Goal: Task Accomplishment & Management: Manage account settings

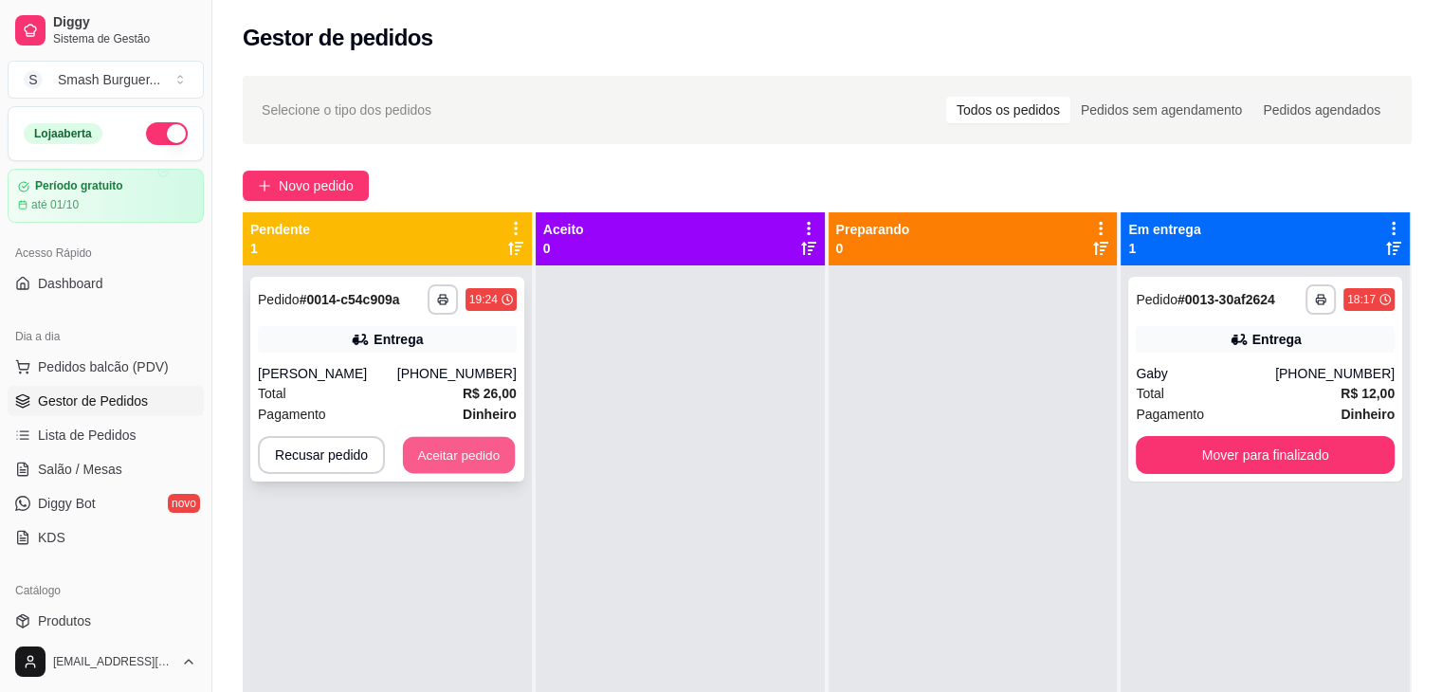
click at [479, 452] on button "Aceitar pedido" at bounding box center [459, 455] width 112 height 37
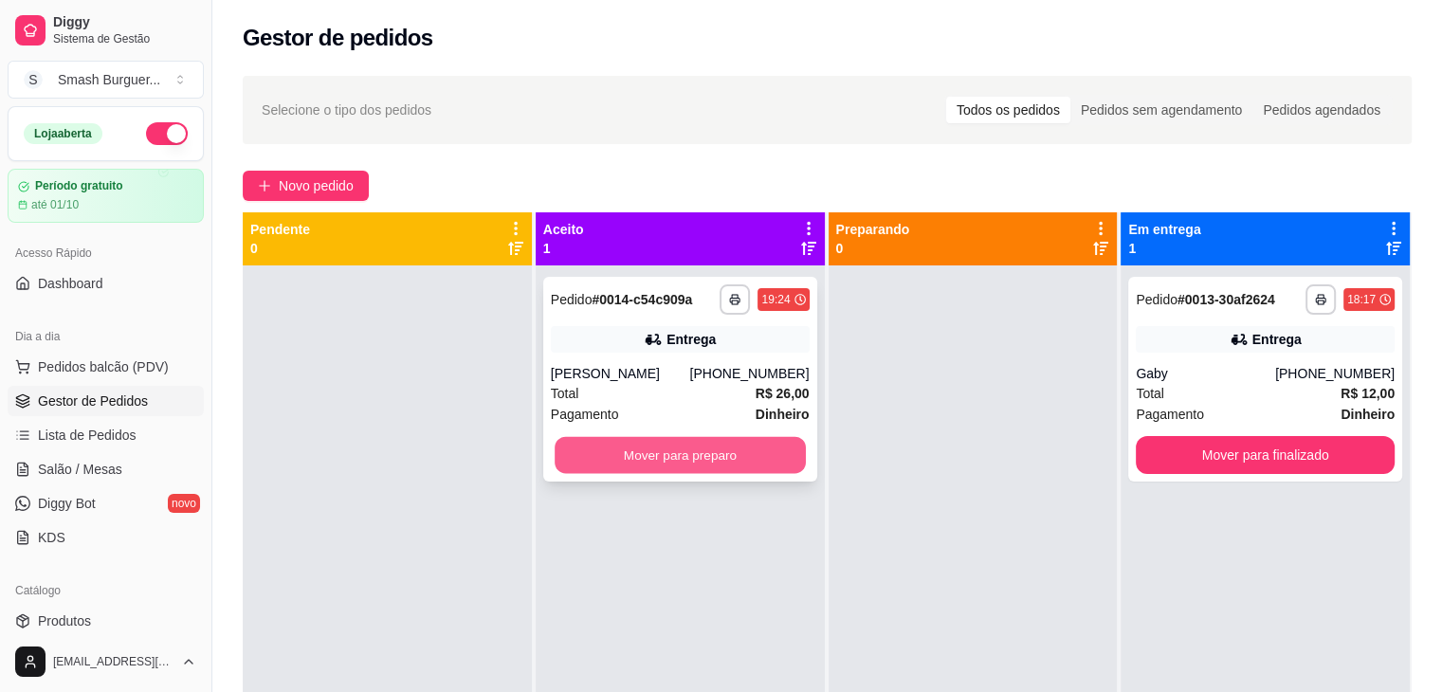
click at [632, 456] on button "Mover para preparo" at bounding box center [679, 455] width 251 height 37
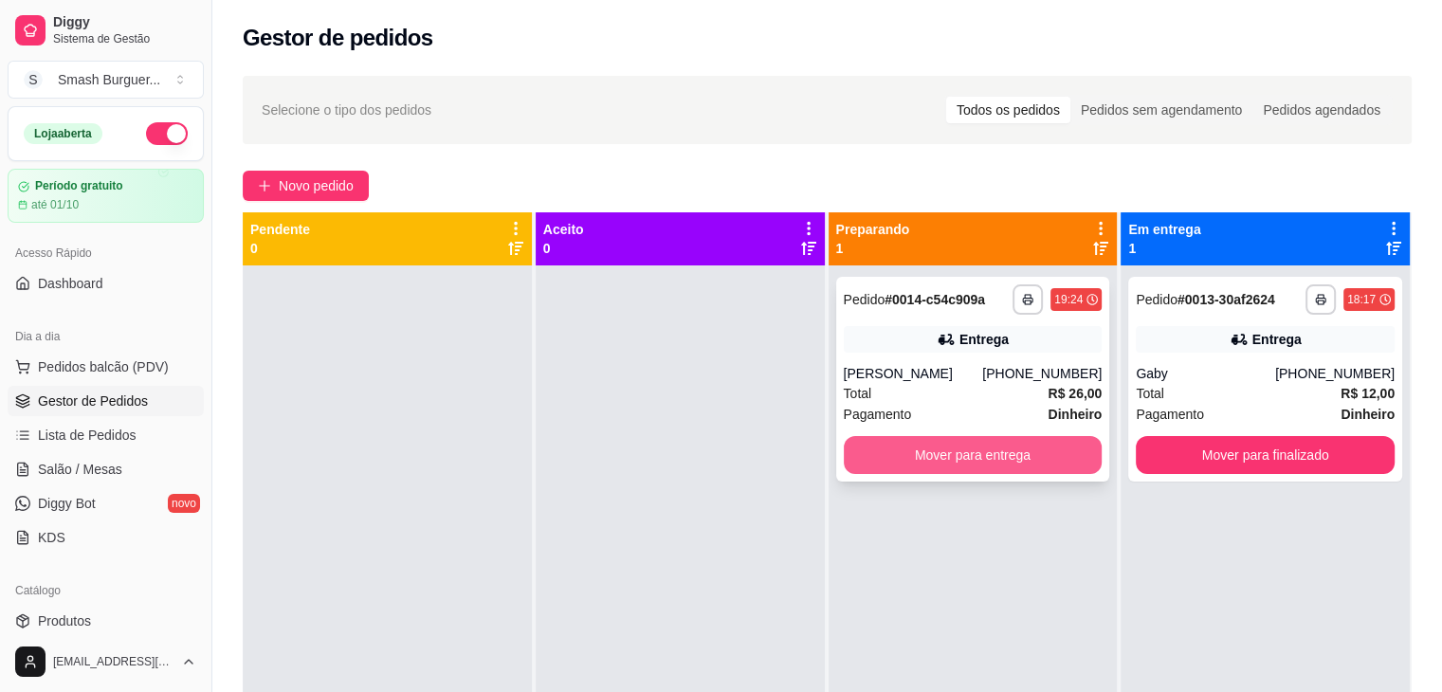
click at [899, 446] on button "Mover para entrega" at bounding box center [973, 455] width 259 height 38
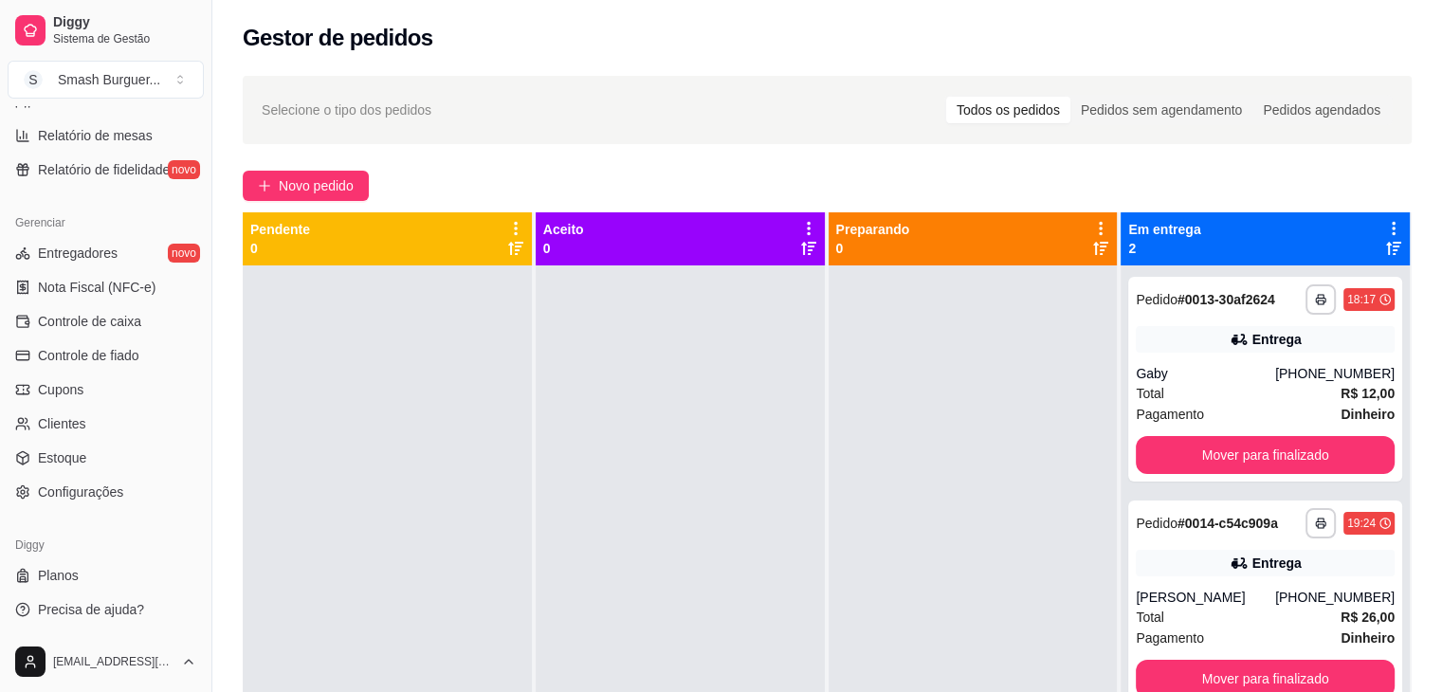
scroll to position [288, 0]
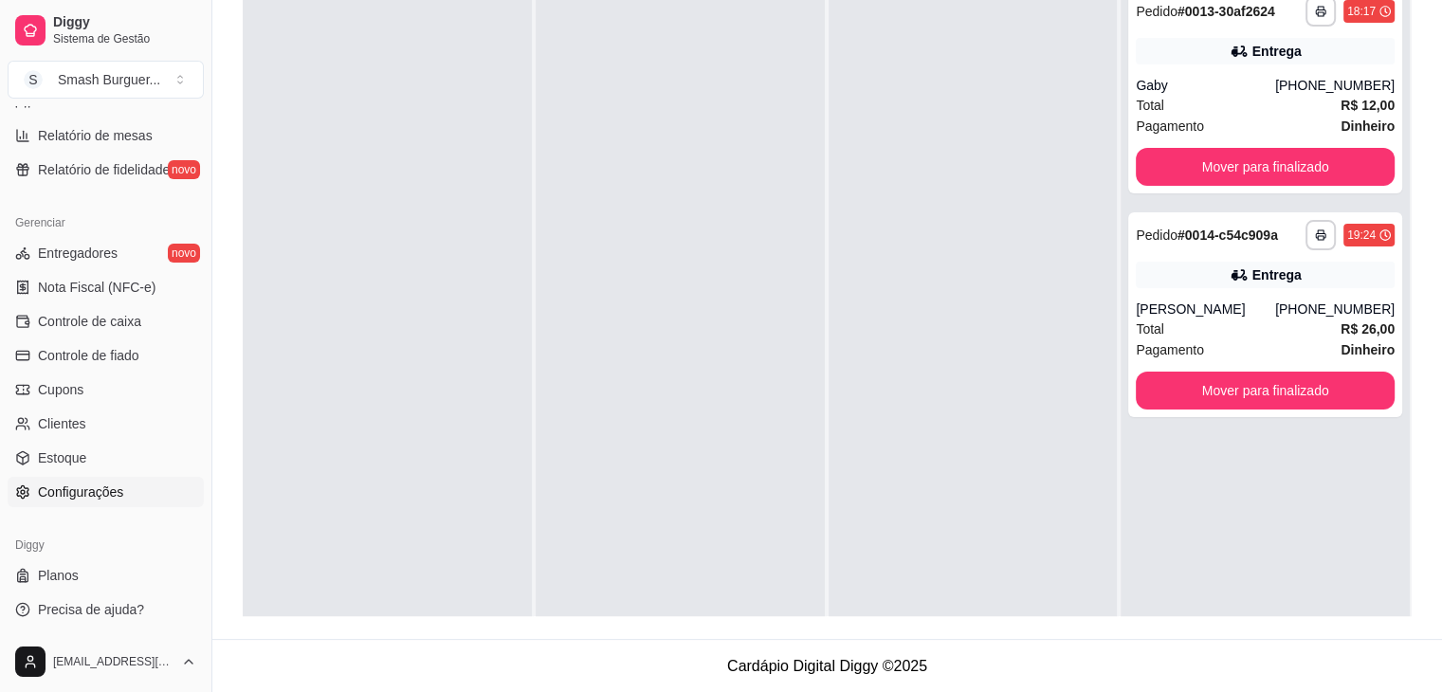
click at [63, 490] on span "Configurações" at bounding box center [80, 491] width 85 height 19
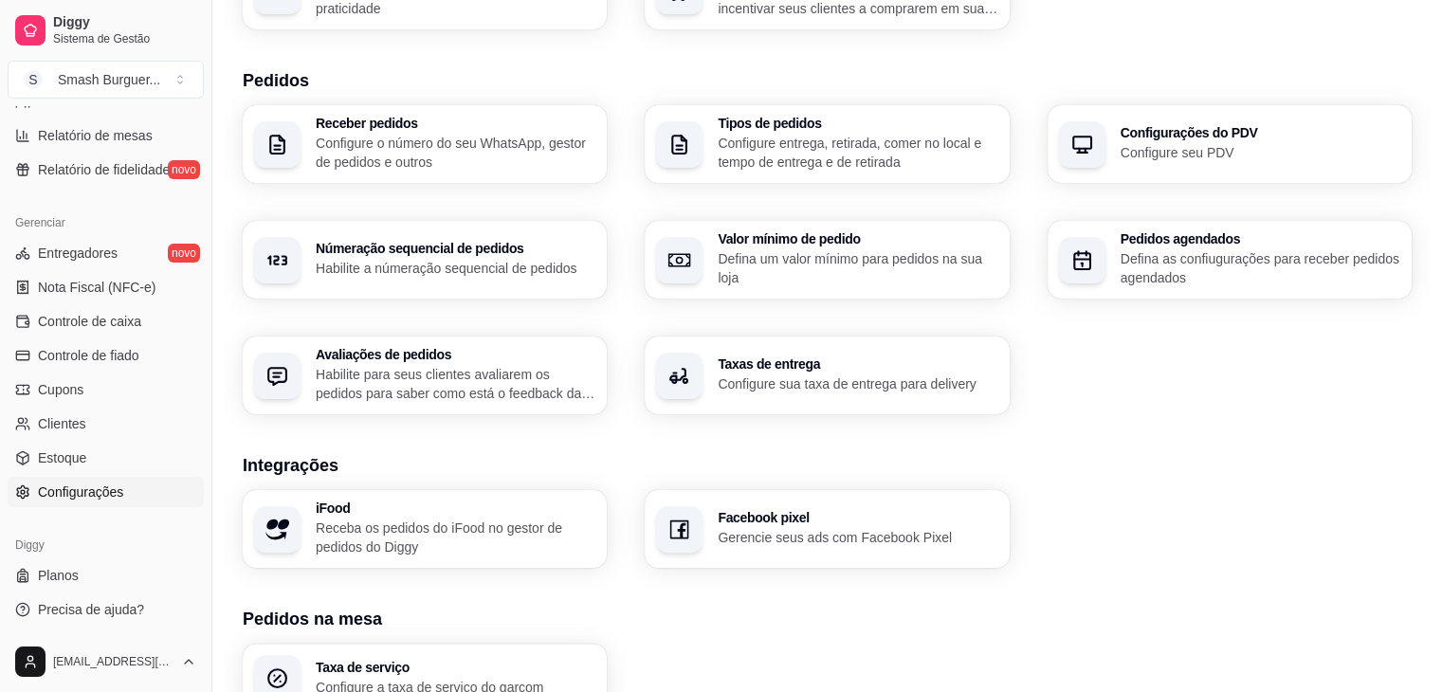
scroll to position [396, 0]
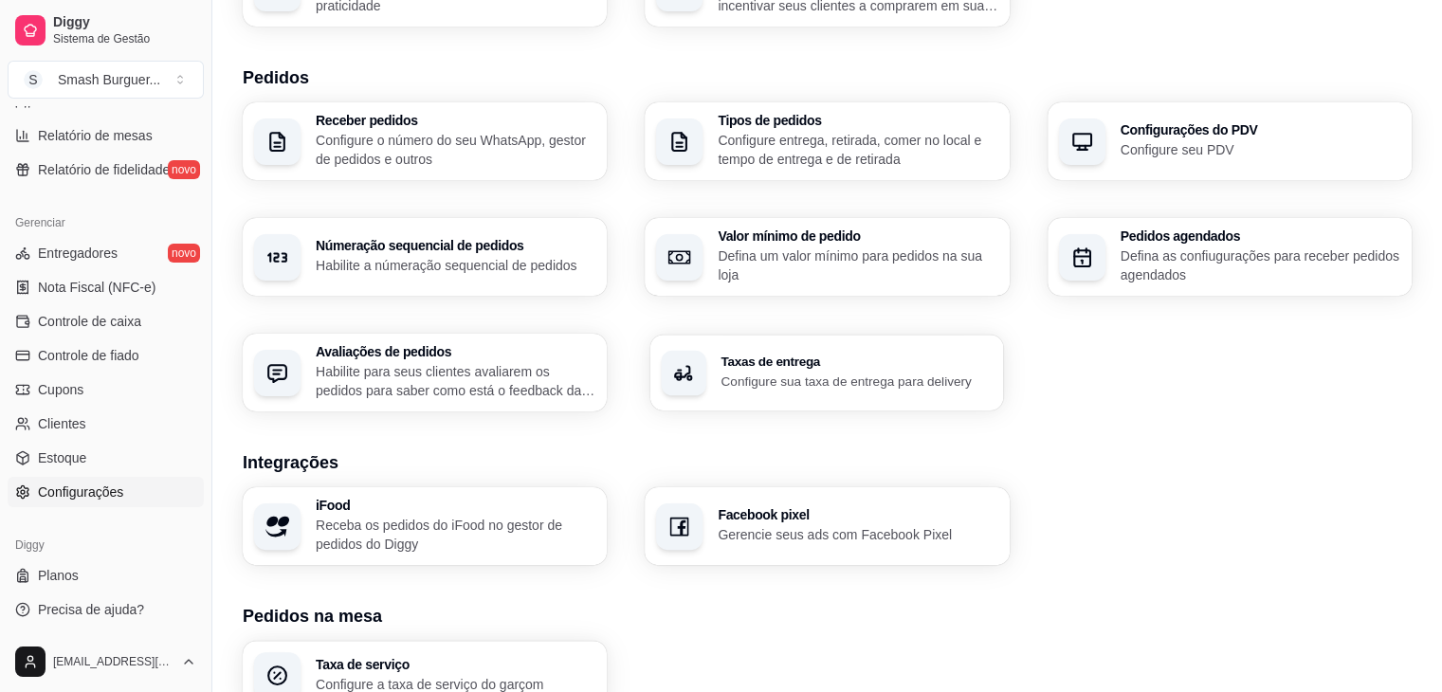
click at [819, 408] on div "Taxas de entrega Configure sua taxa de entrega para delivery" at bounding box center [827, 373] width 354 height 76
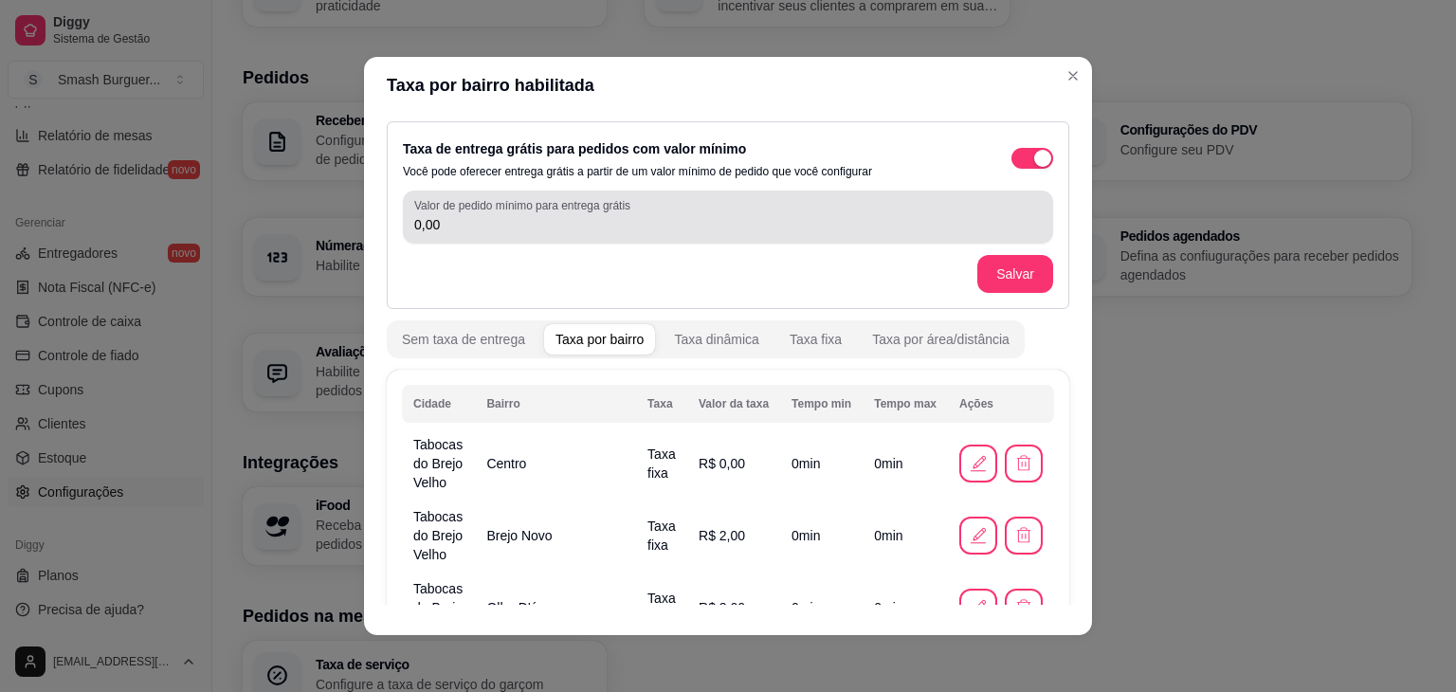
click at [523, 235] on div "0,00" at bounding box center [727, 217] width 627 height 38
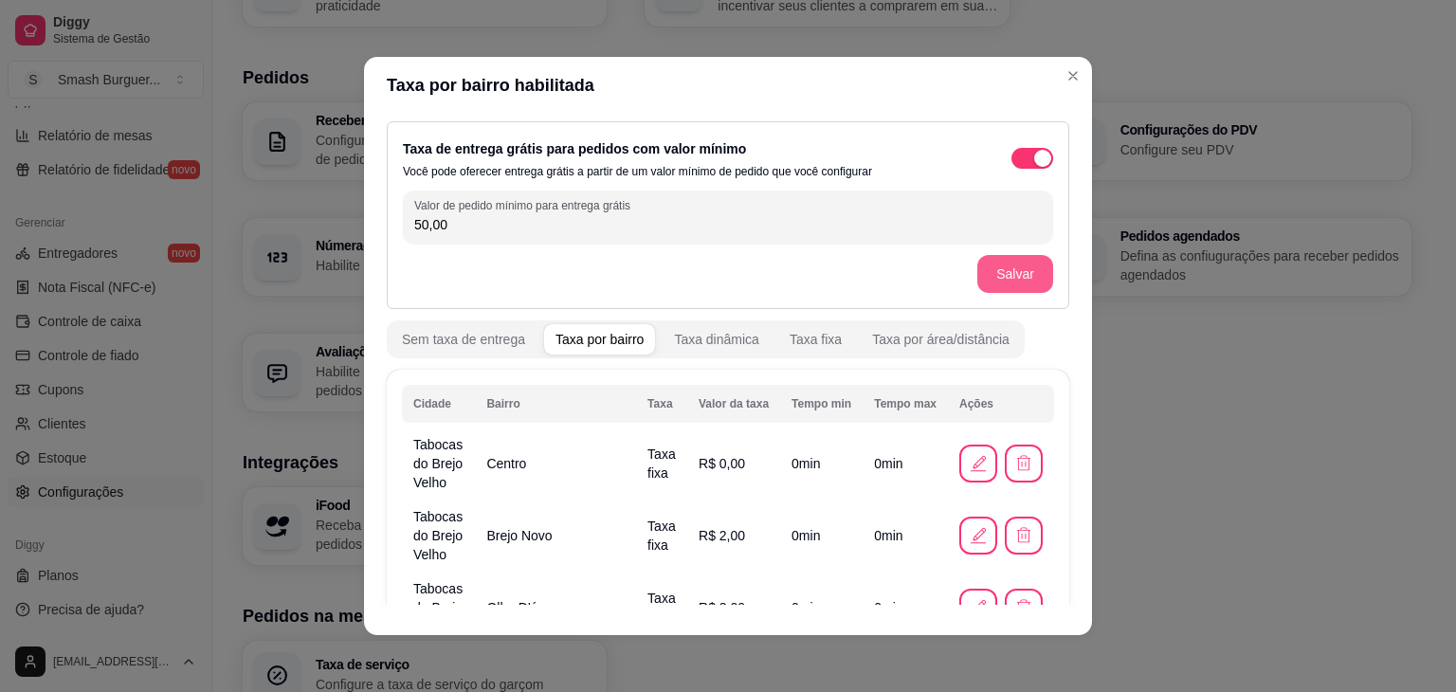
type input "50,00"
click at [993, 265] on button "Salvar" at bounding box center [1015, 274] width 74 height 37
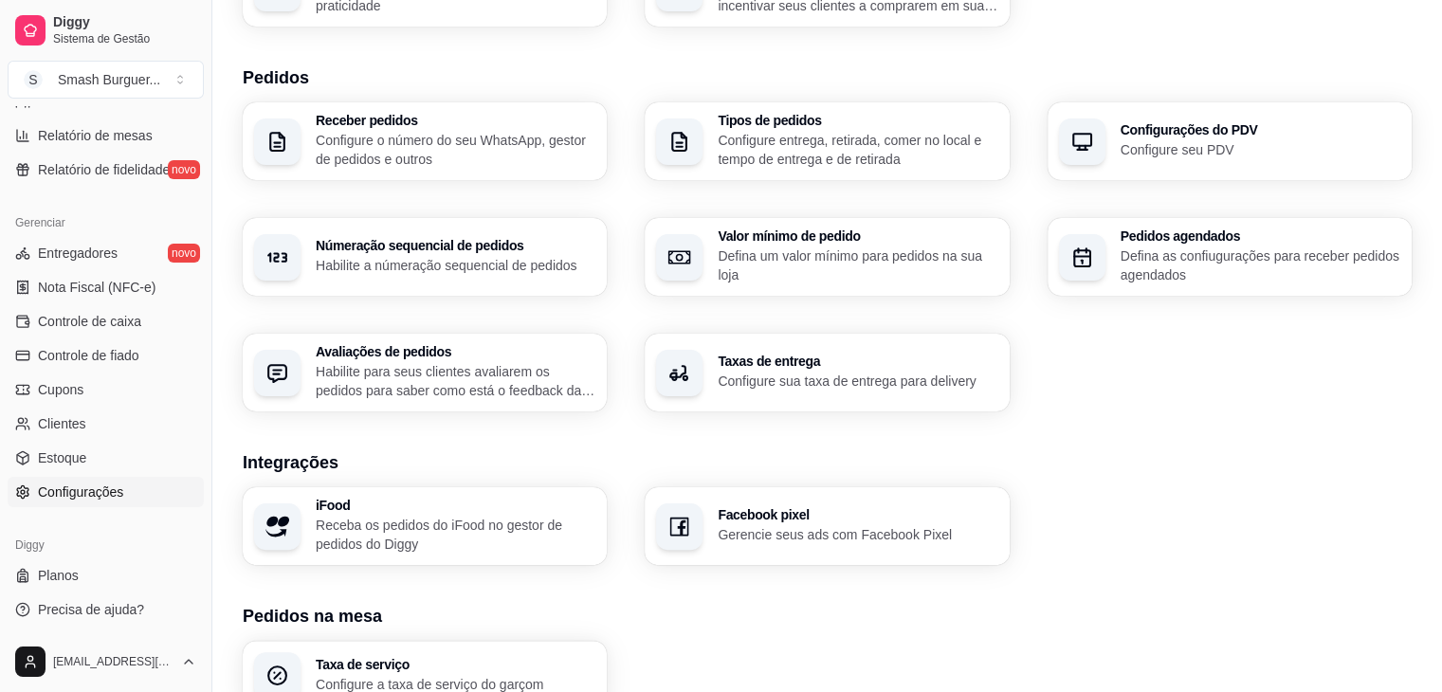
scroll to position [0, 0]
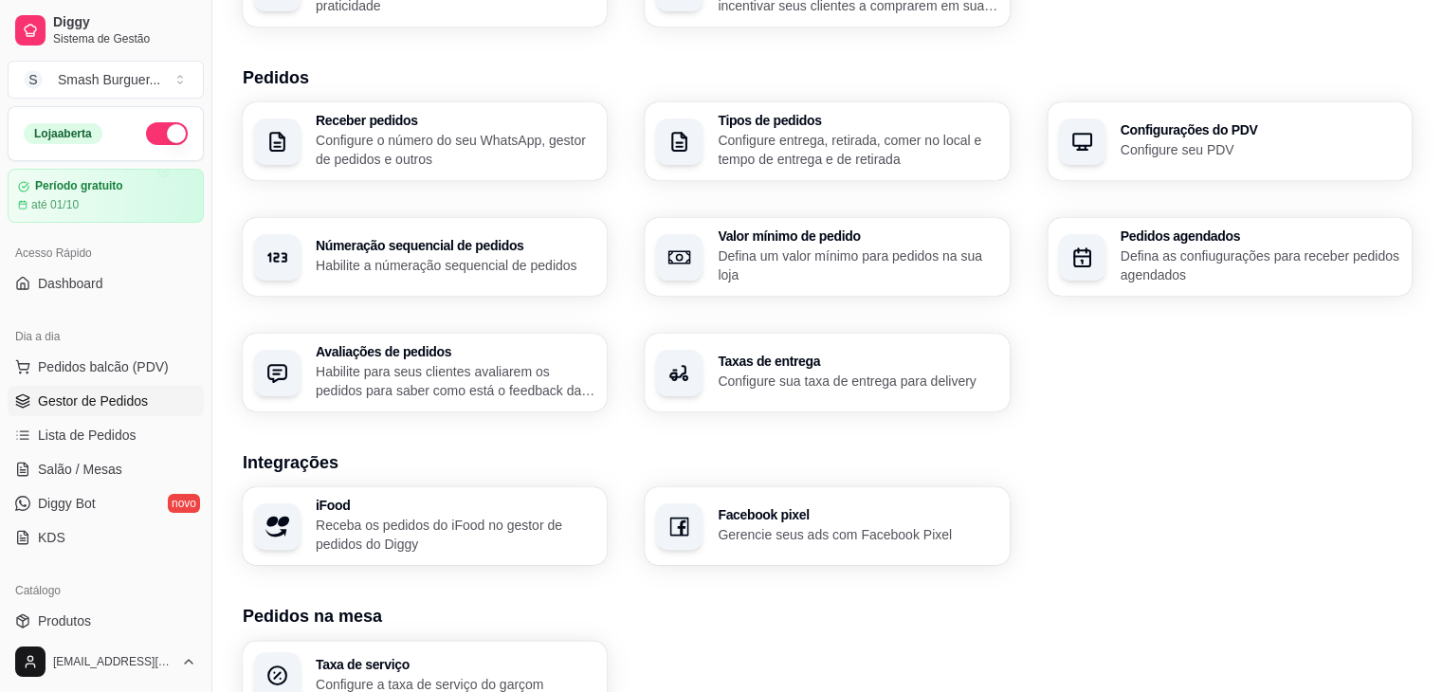
click at [77, 410] on link "Gestor de Pedidos" at bounding box center [106, 401] width 196 height 30
